Goal: Information Seeking & Learning: Learn about a topic

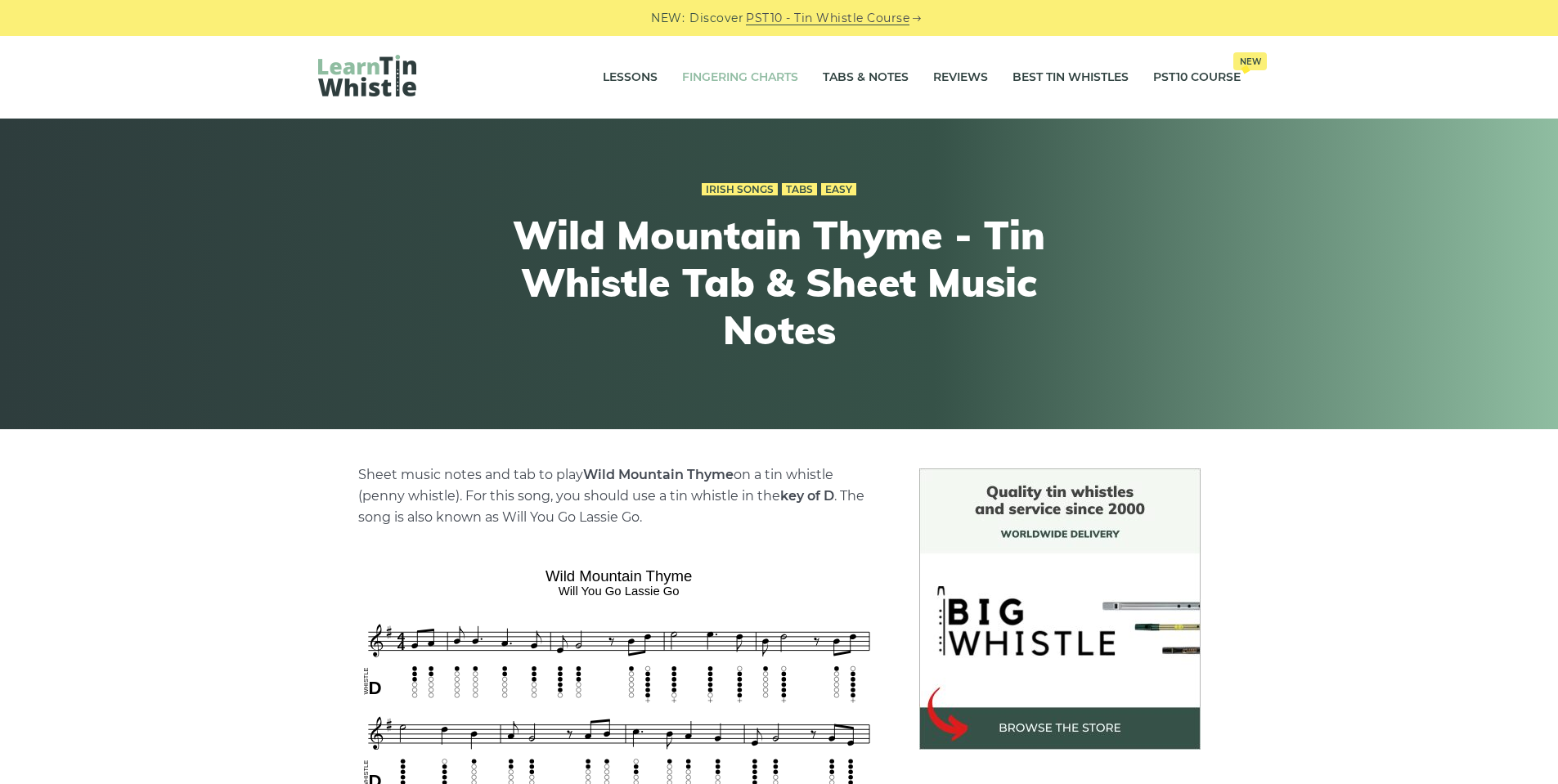
click at [761, 74] on link "Fingering Charts" at bounding box center [739, 78] width 116 height 41
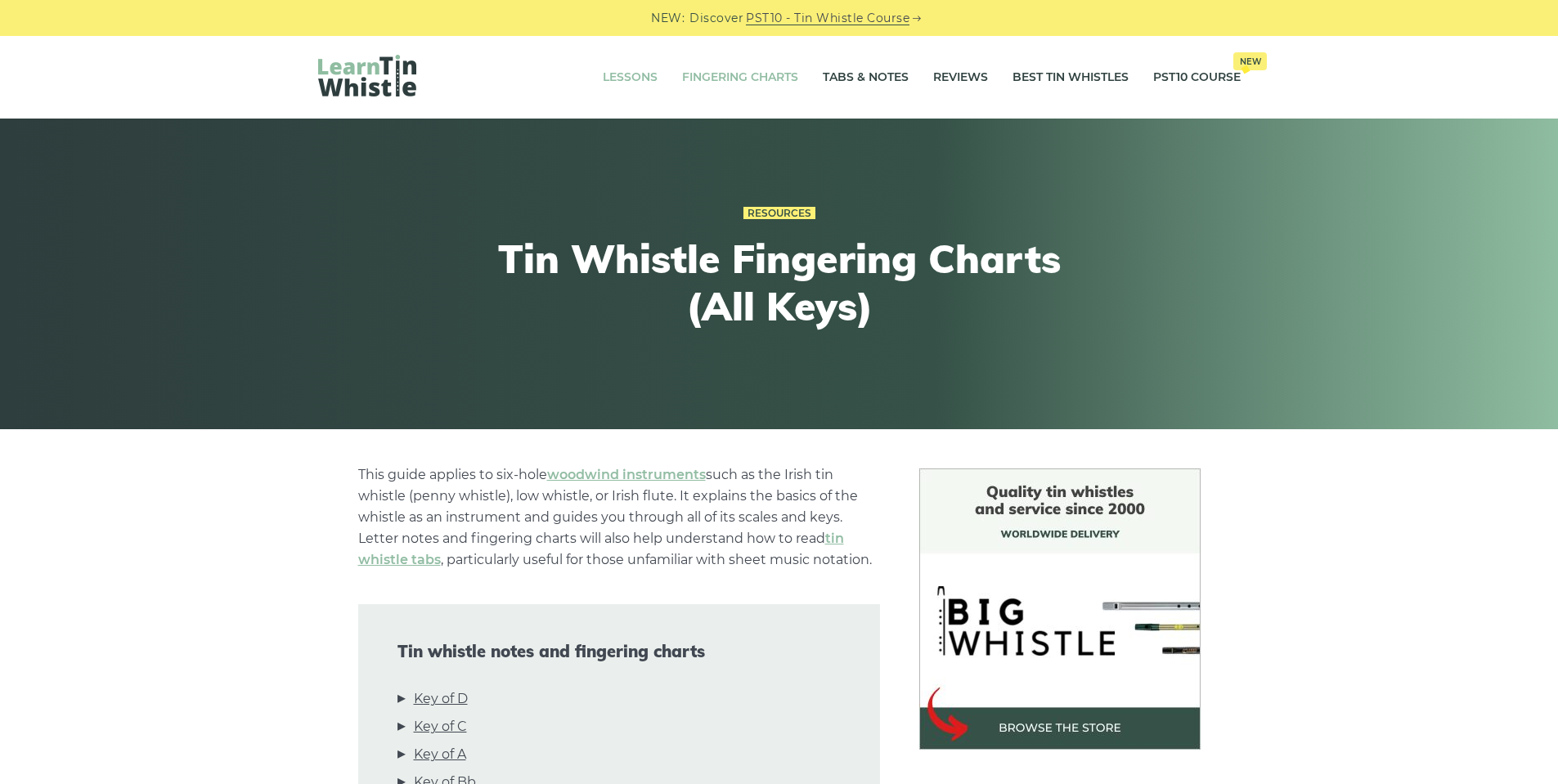
click at [625, 75] on link "Lessons" at bounding box center [629, 78] width 55 height 41
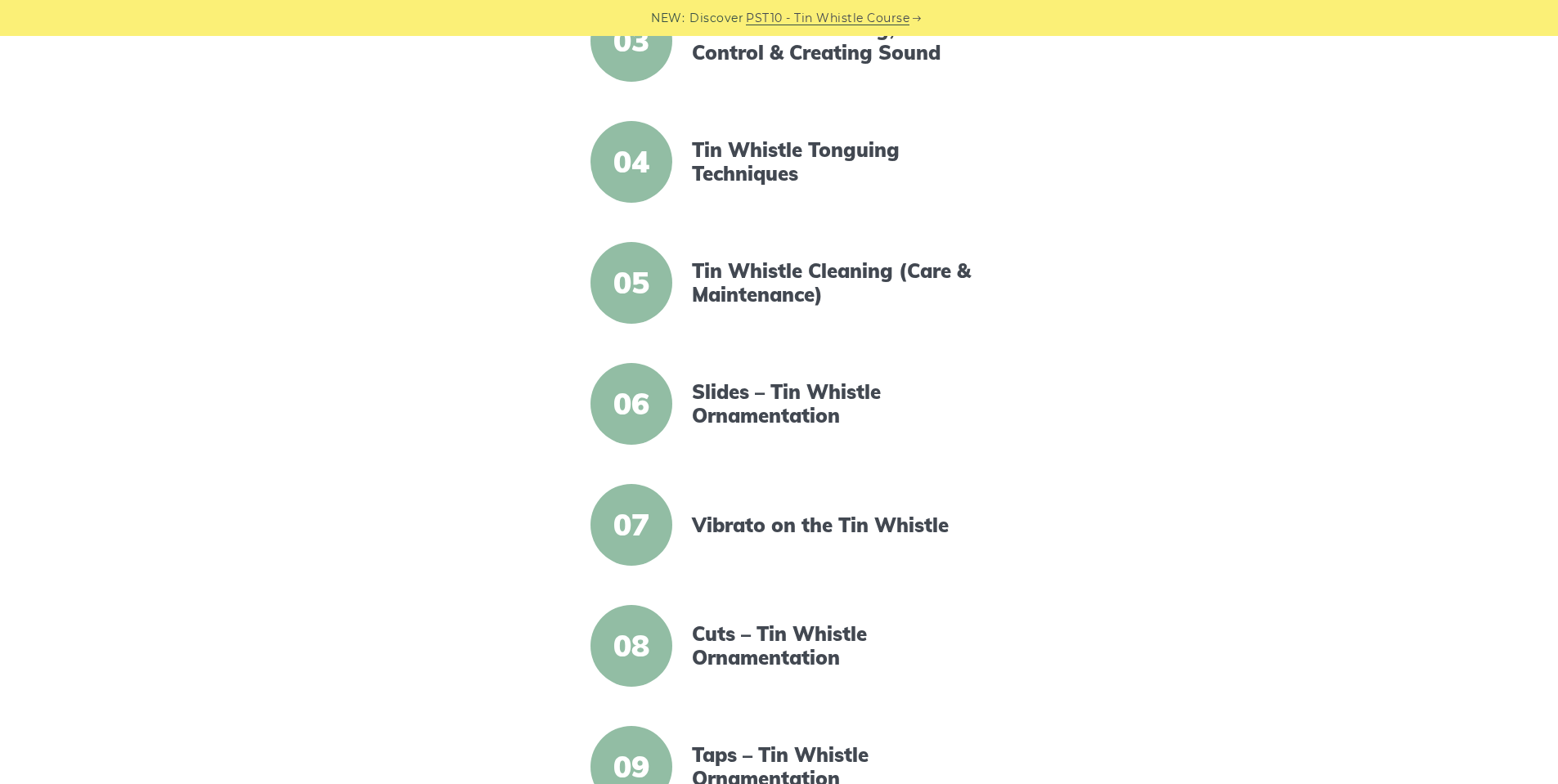
scroll to position [736, 0]
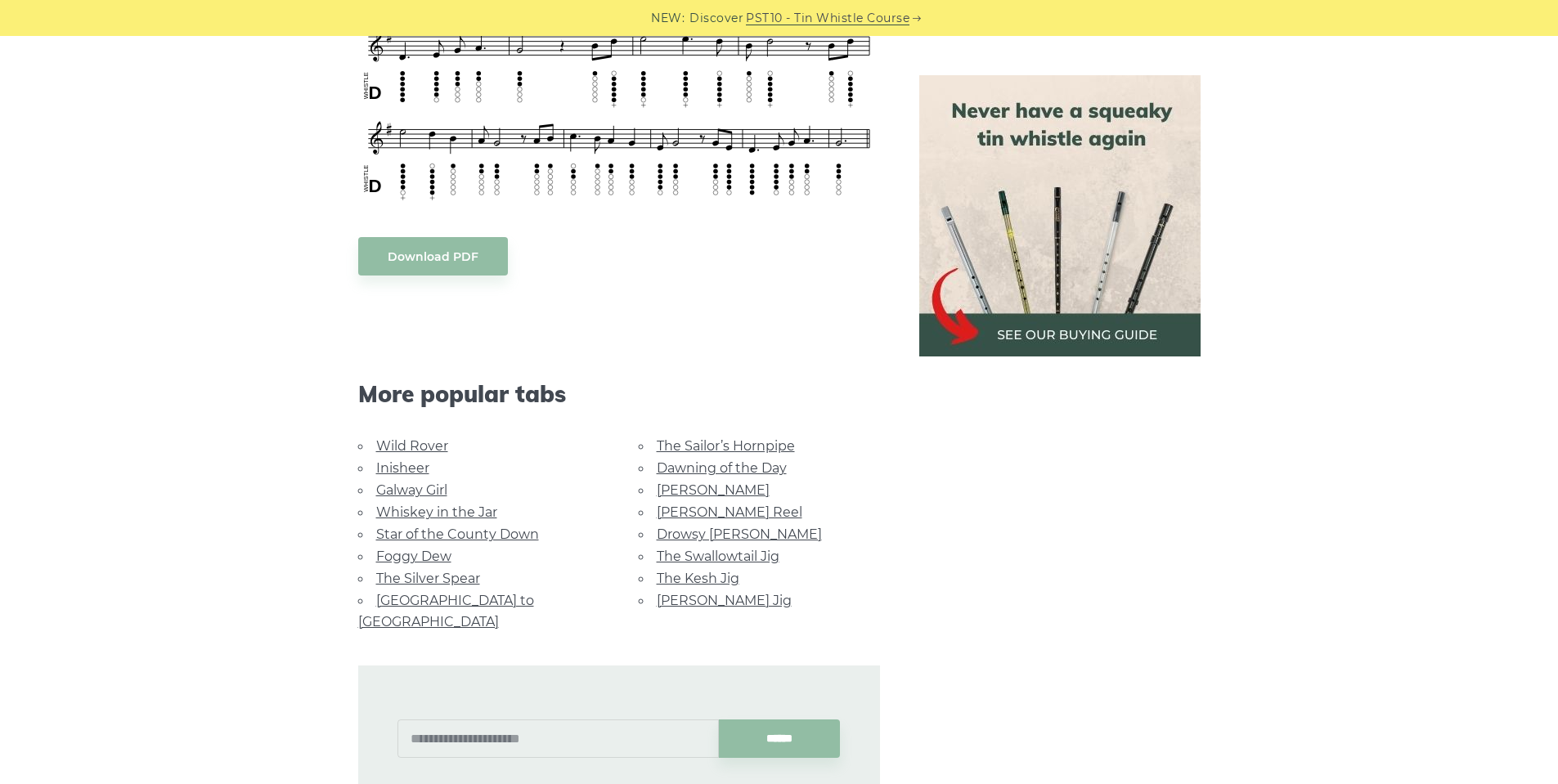
scroll to position [981, 0]
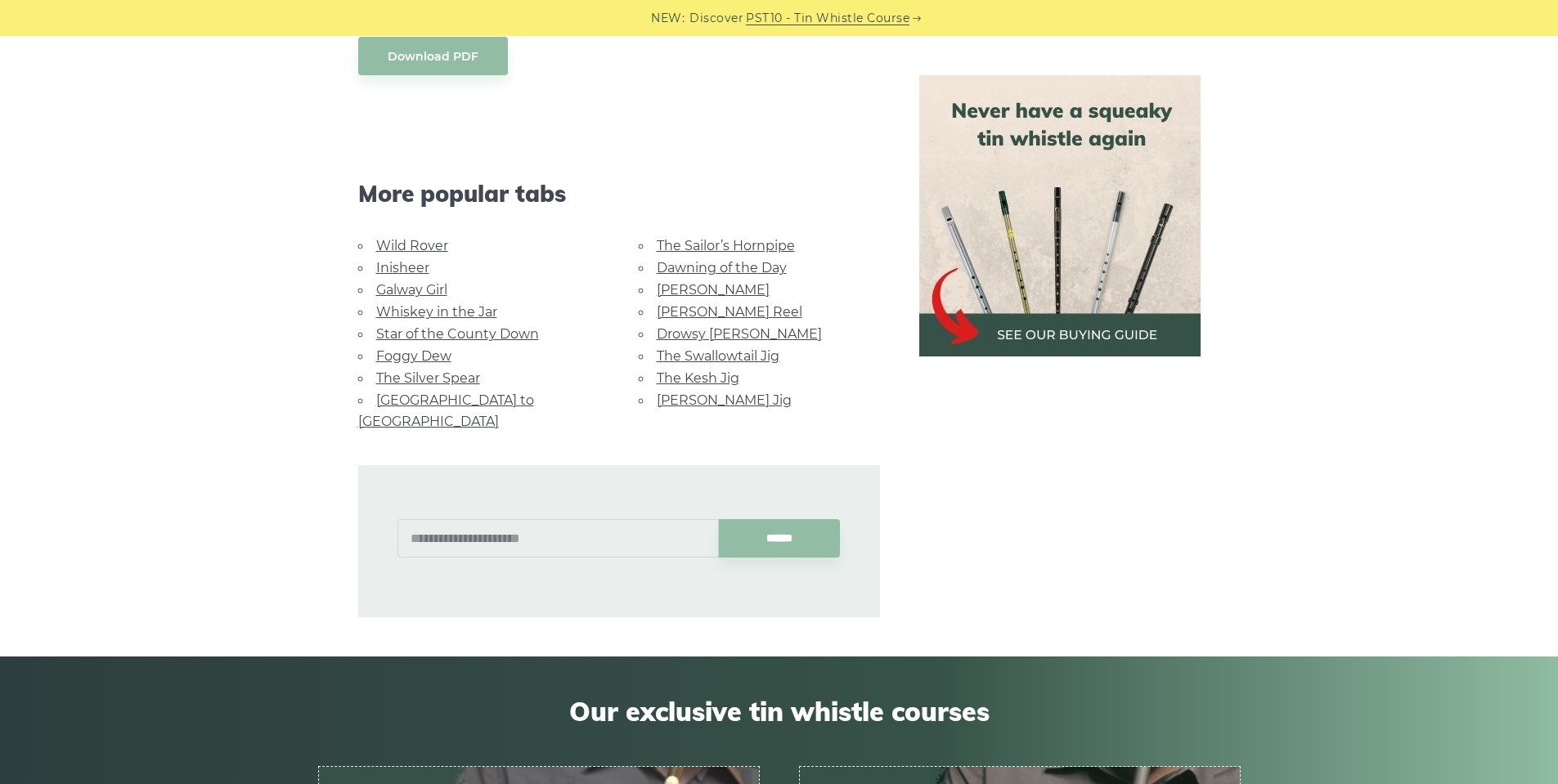
click at [708, 401] on link "[PERSON_NAME] Jig" at bounding box center [724, 400] width 135 height 15
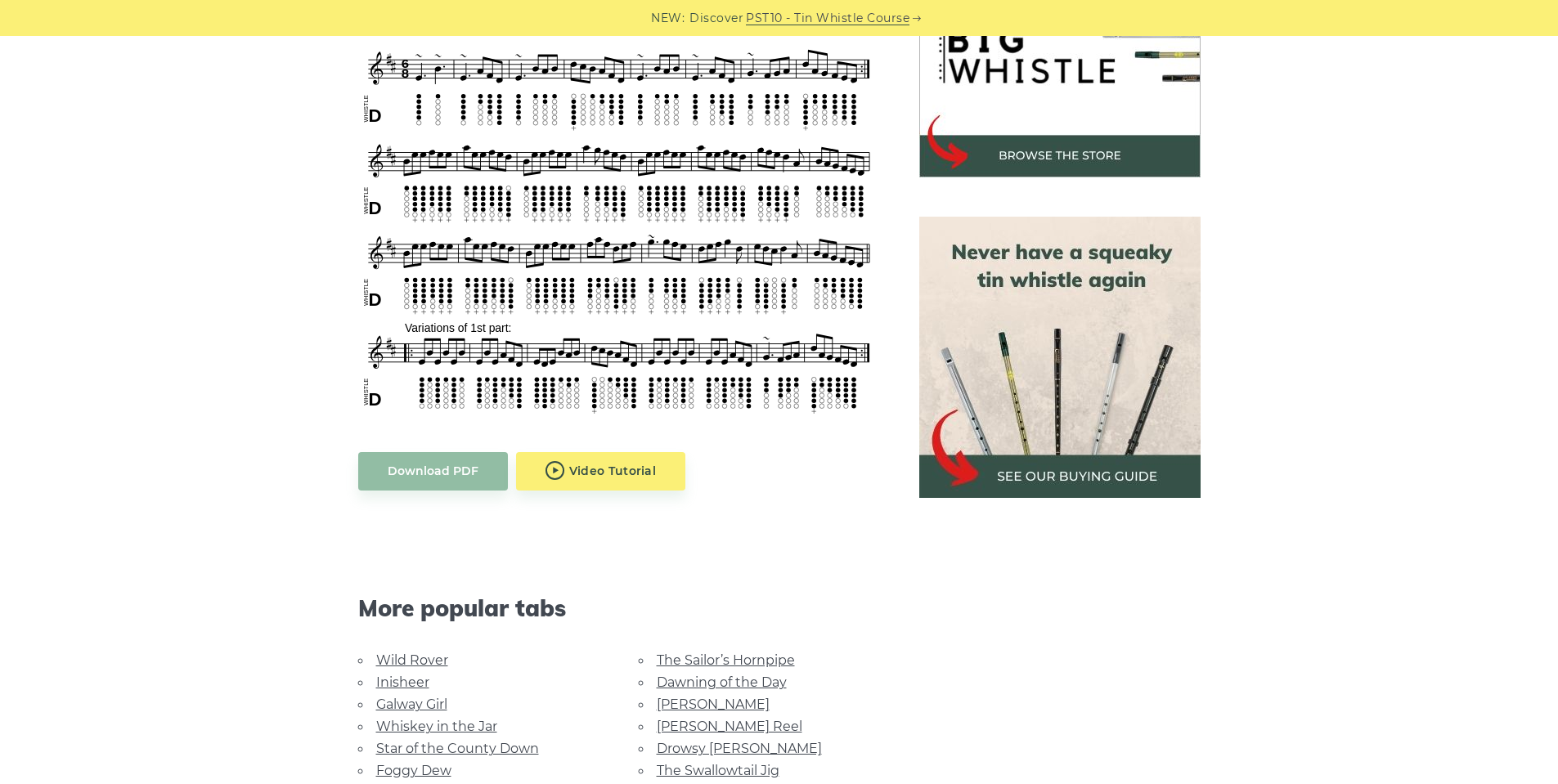
scroll to position [409, 0]
